Goal: Task Accomplishment & Management: Manage account settings

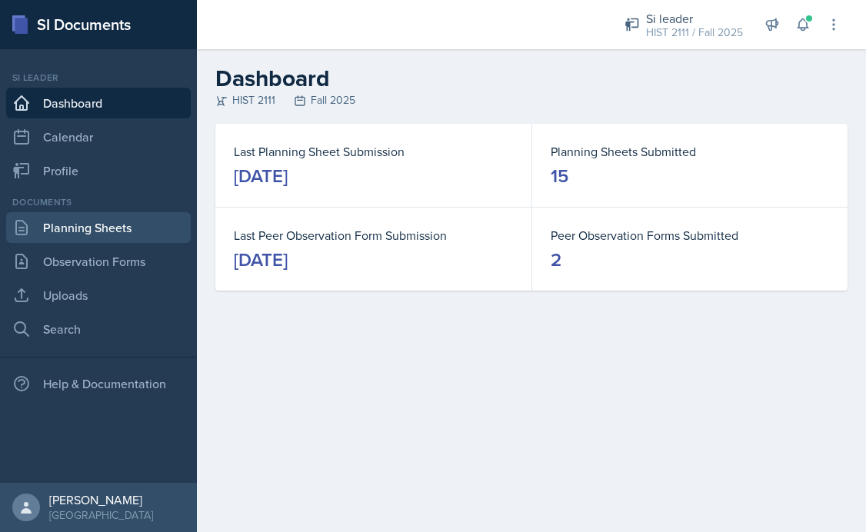
click at [116, 242] on link "Planning Sheets" at bounding box center [98, 227] width 185 height 31
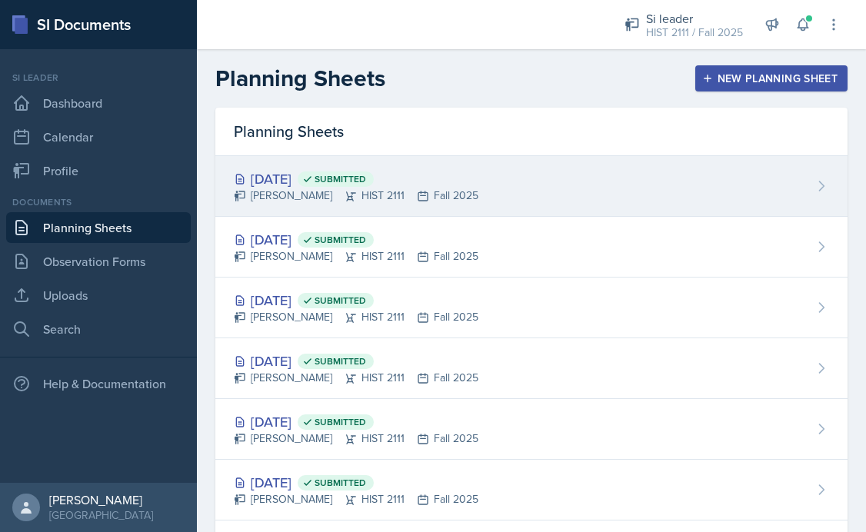
click at [566, 175] on div "[DATE] Submitted [PERSON_NAME] HIST 2111 Fall 2025" at bounding box center [531, 186] width 632 height 61
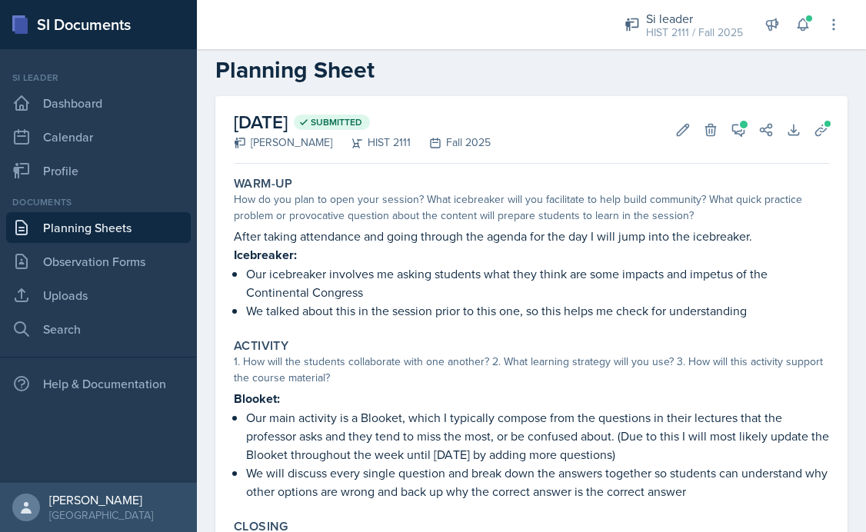
scroll to position [25, 0]
click at [672, 137] on button "Edit" at bounding box center [683, 129] width 28 height 28
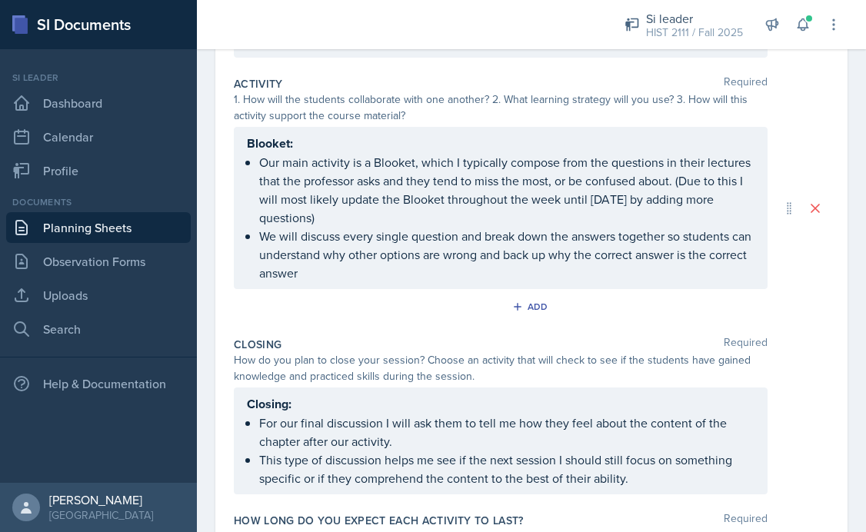
scroll to position [373, 0]
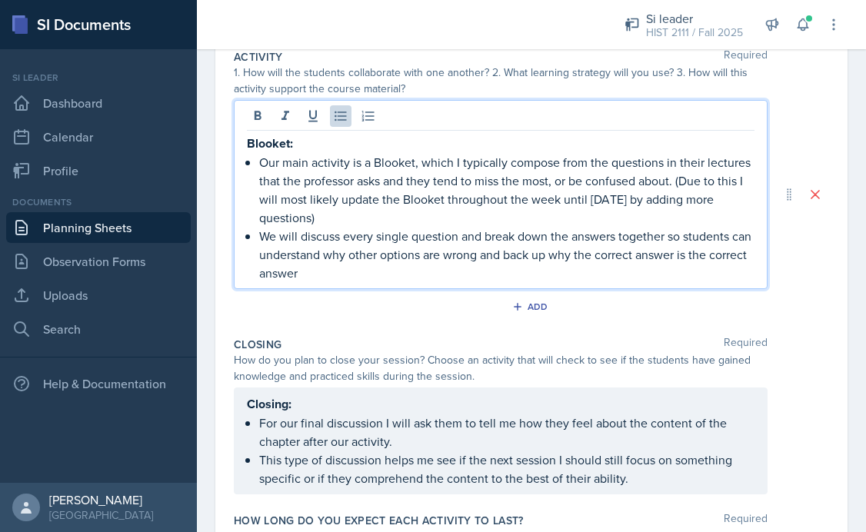
click at [407, 214] on p "Our main activity is a Blooket, which I typically compose from the questions in…" at bounding box center [506, 190] width 495 height 74
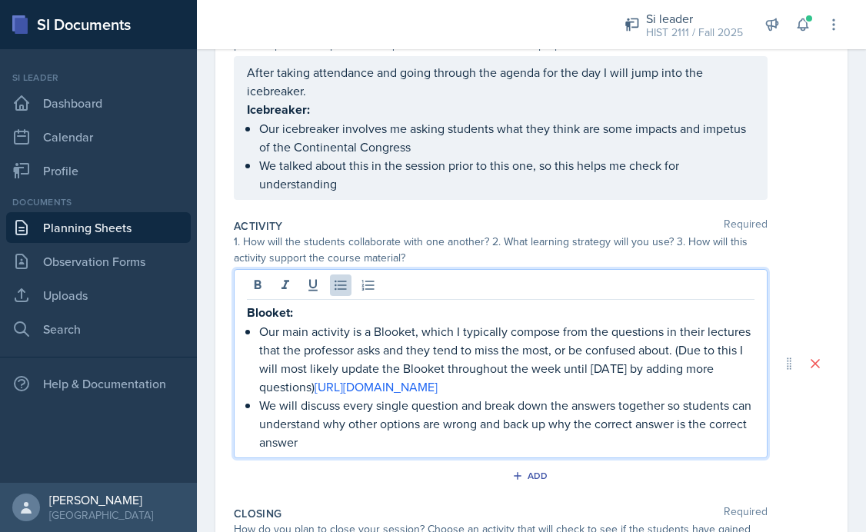
scroll to position [0, 0]
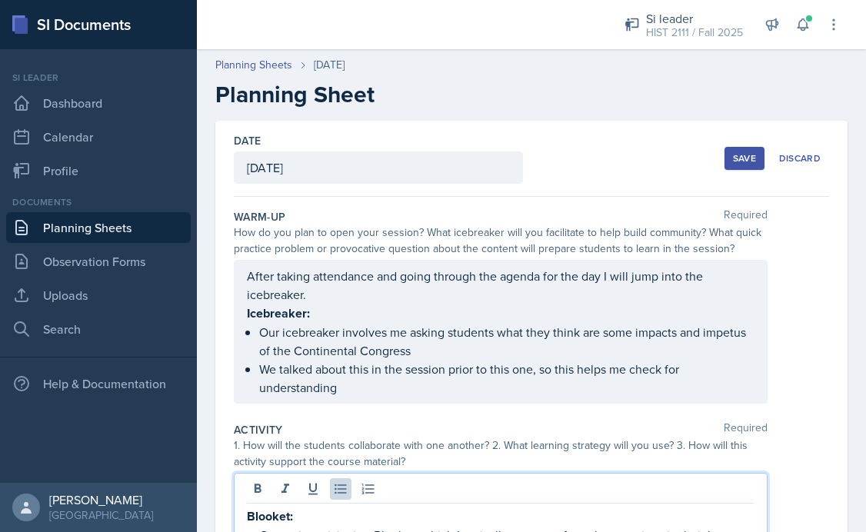
click at [759, 158] on button "Save" at bounding box center [745, 158] width 40 height 23
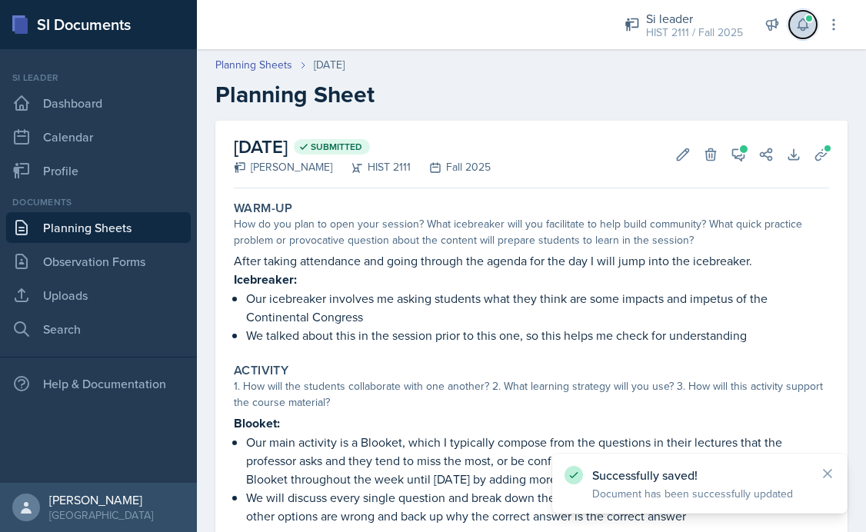
click at [805, 25] on icon at bounding box center [802, 24] width 15 height 15
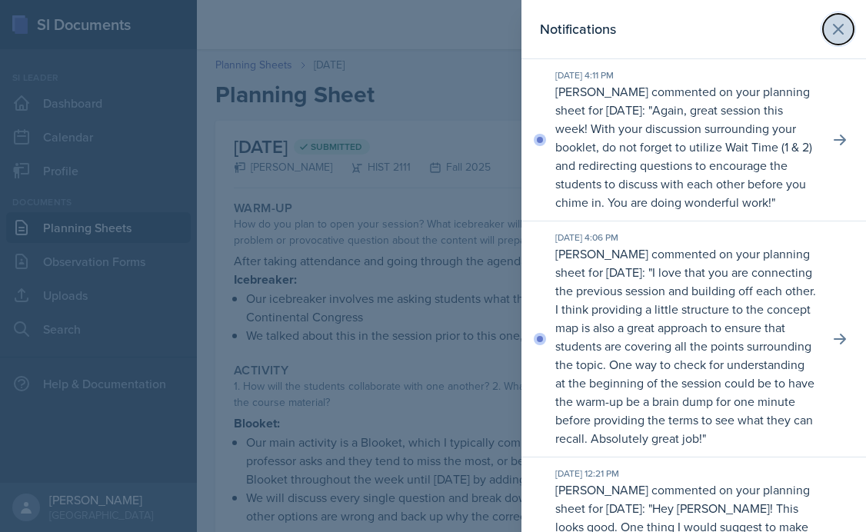
click at [837, 28] on icon at bounding box center [838, 29] width 9 height 9
